Goal: Find specific page/section: Find specific page/section

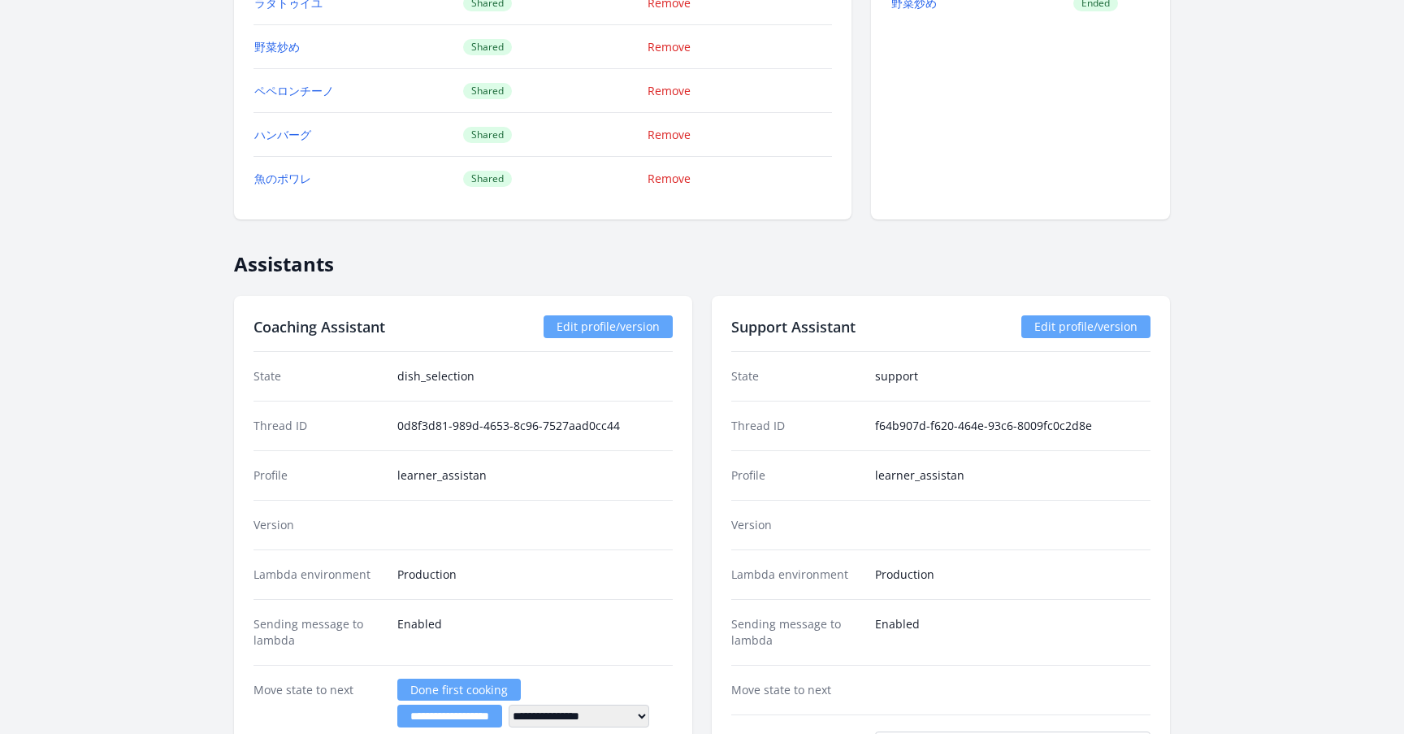
scroll to position [2013, 0]
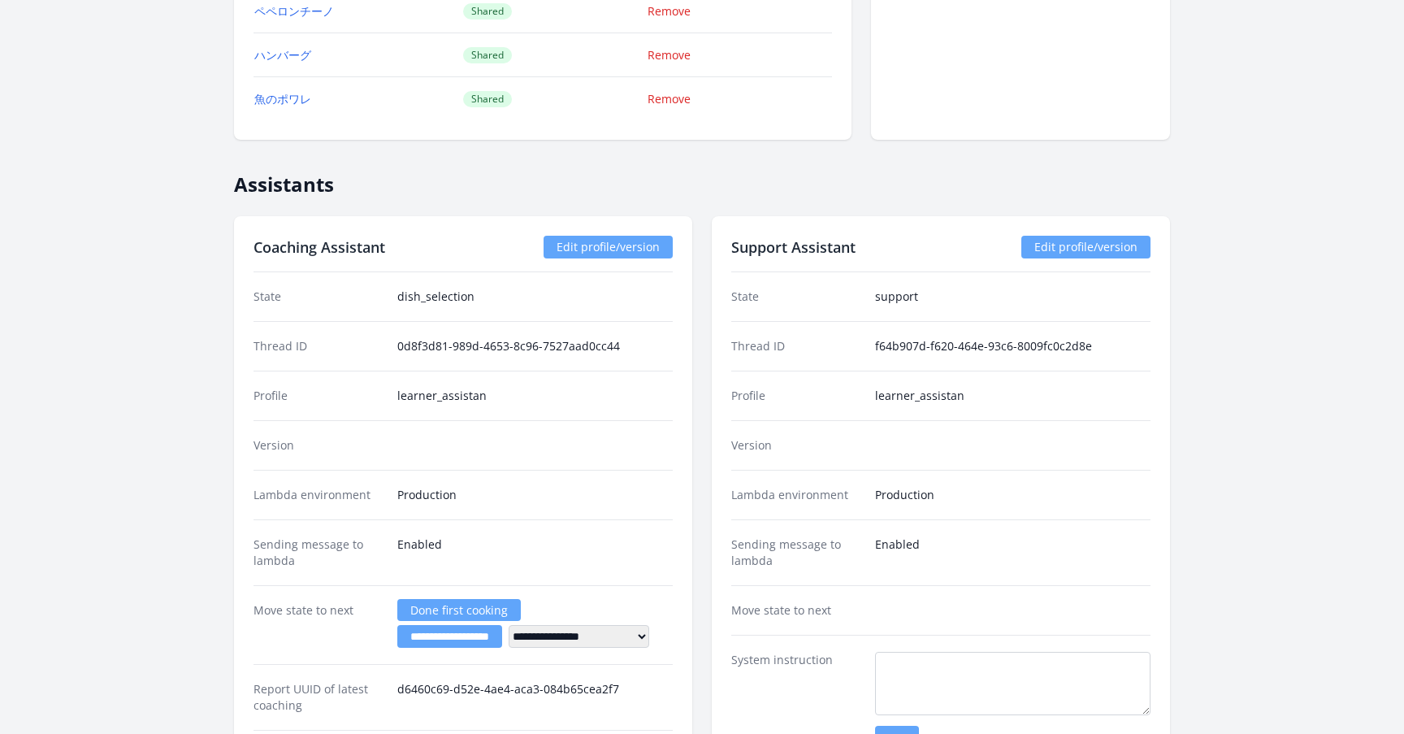
click at [430, 340] on dd "0d8f3d81-989d-4653-8c96-7527aad0cc44" at bounding box center [534, 346] width 275 height 16
copy dd "0d8f3d81"
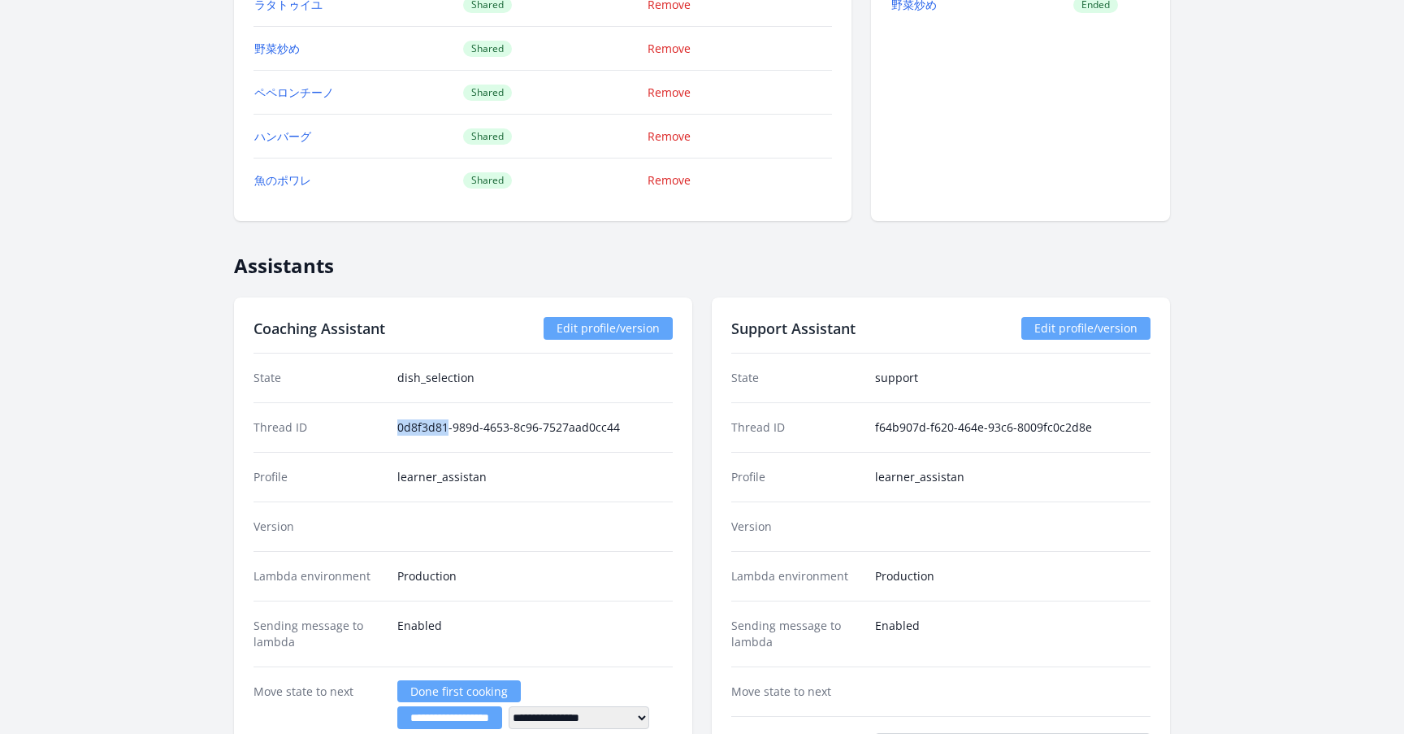
scroll to position [2040, 0]
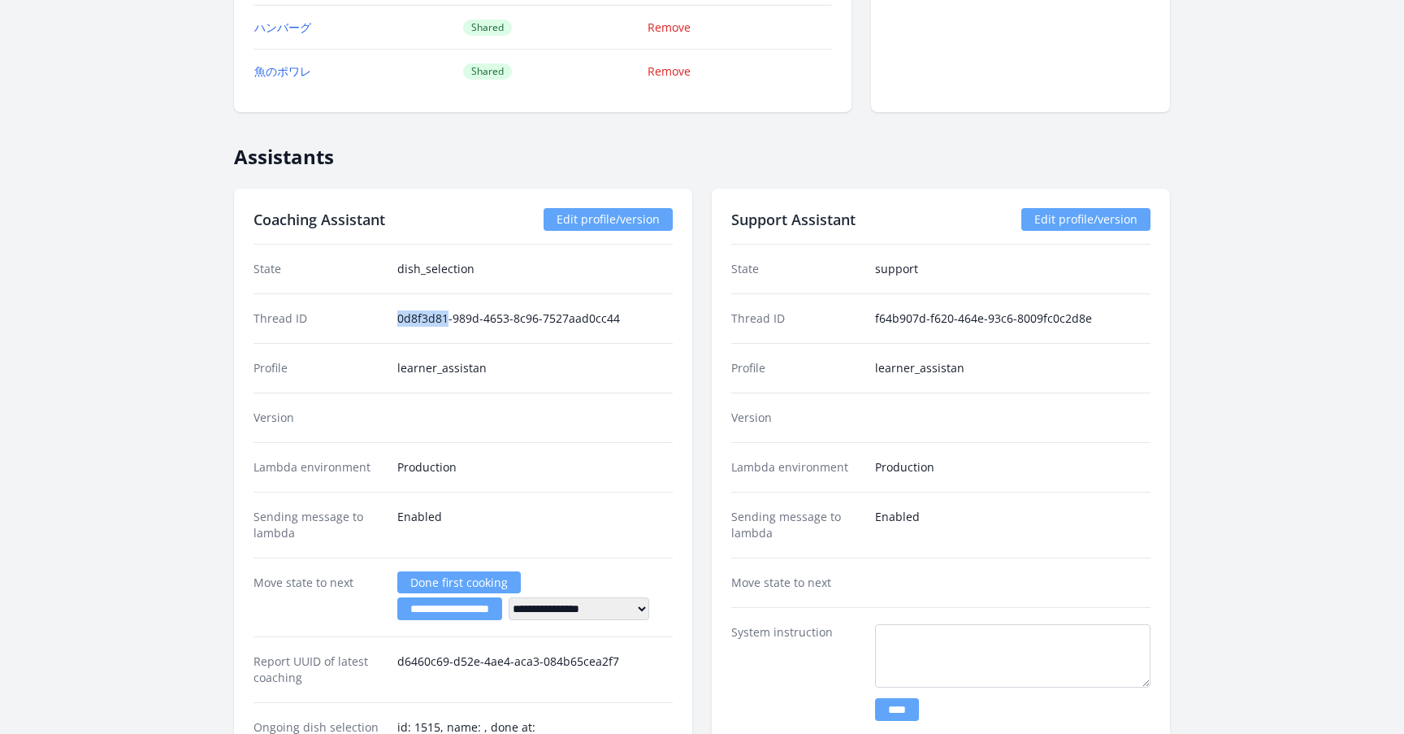
click at [434, 323] on dd "0d8f3d81-989d-4653-8c96-7527aad0cc44" at bounding box center [534, 318] width 275 height 16
click at [416, 319] on dd "0d8f3d81-989d-4653-8c96-7527aad0cc44" at bounding box center [534, 318] width 275 height 16
